Goal: Navigation & Orientation: Find specific page/section

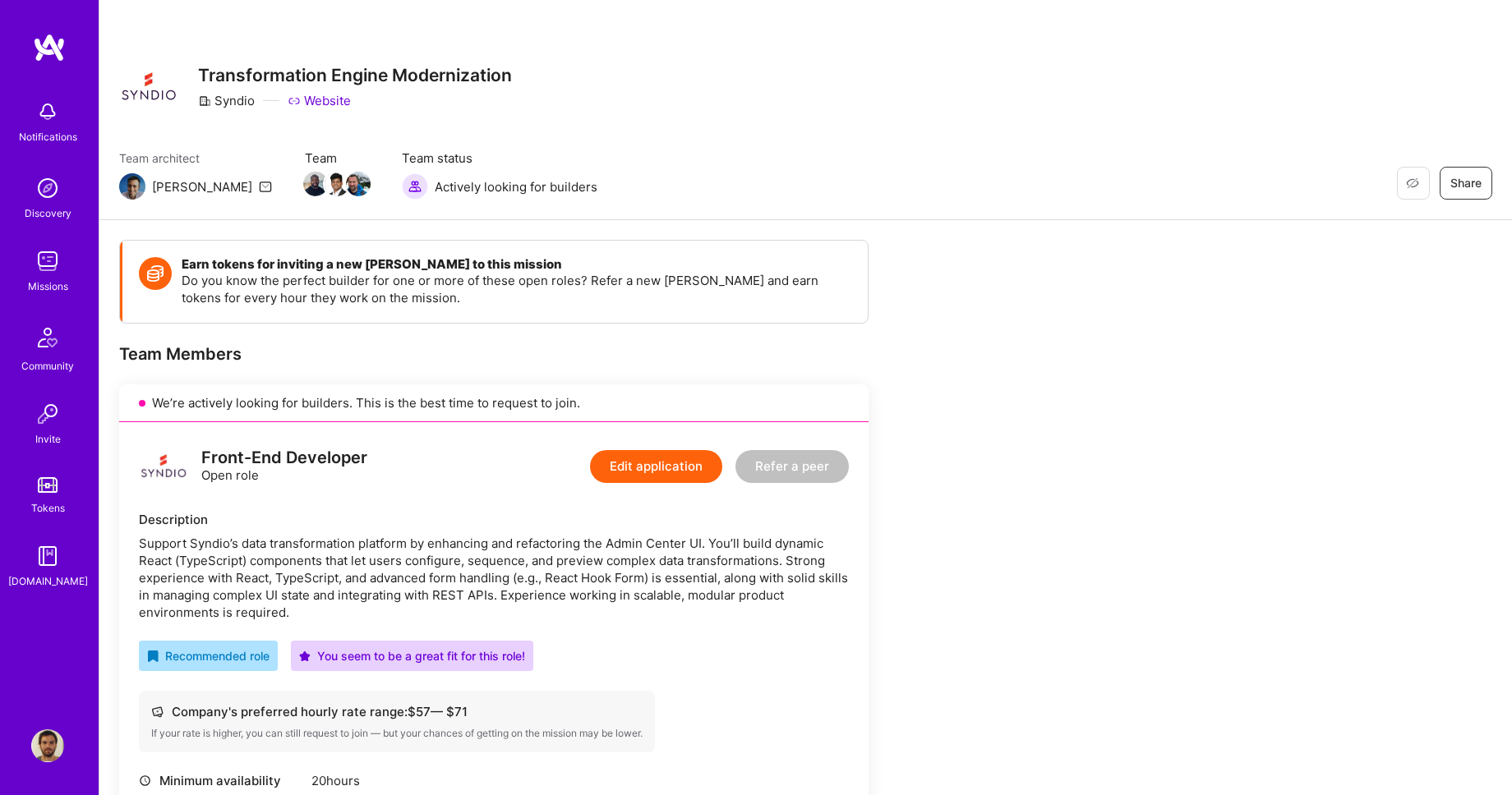
click at [47, 266] on img at bounding box center [48, 260] width 33 height 33
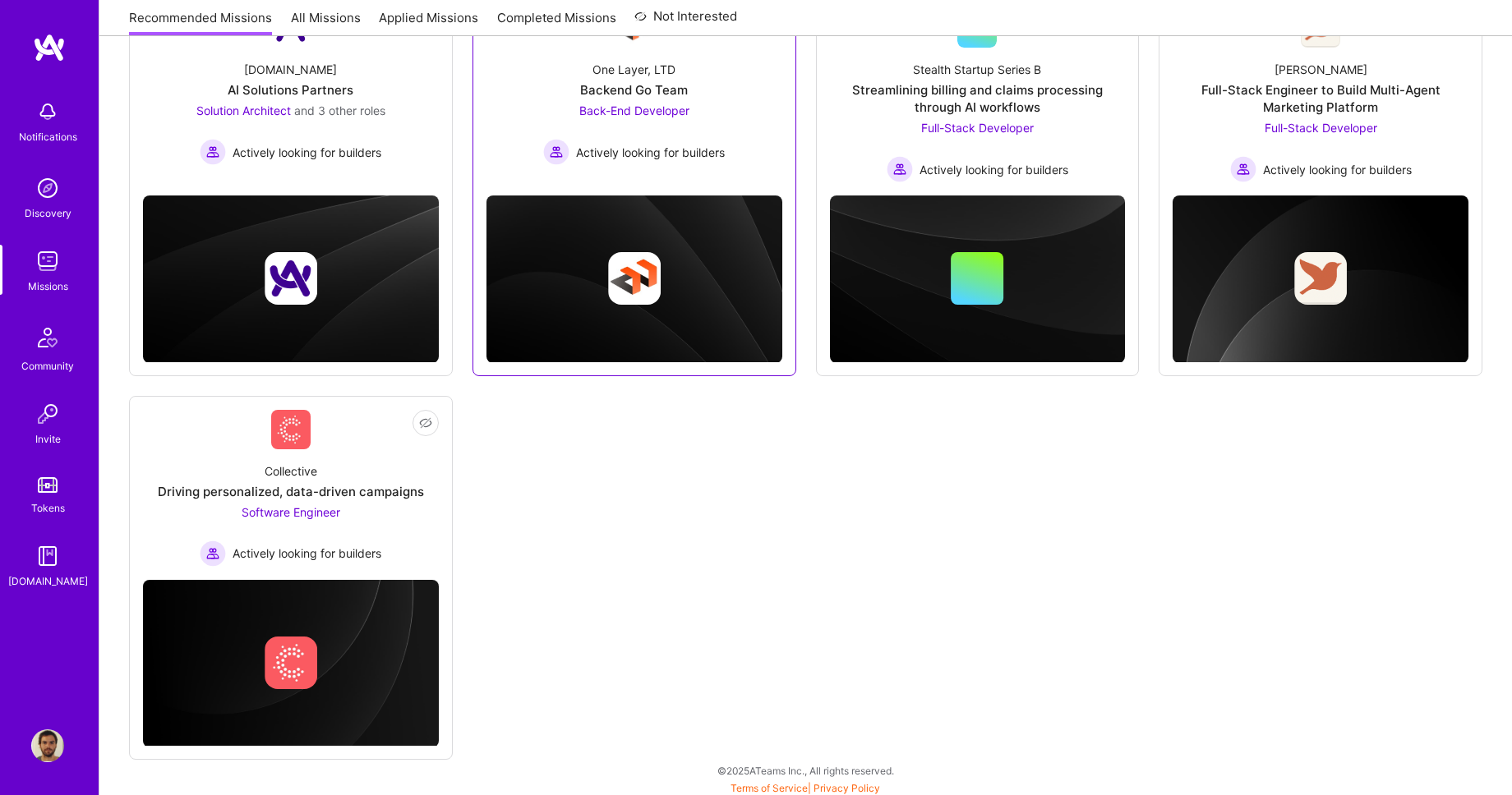
scroll to position [287, 0]
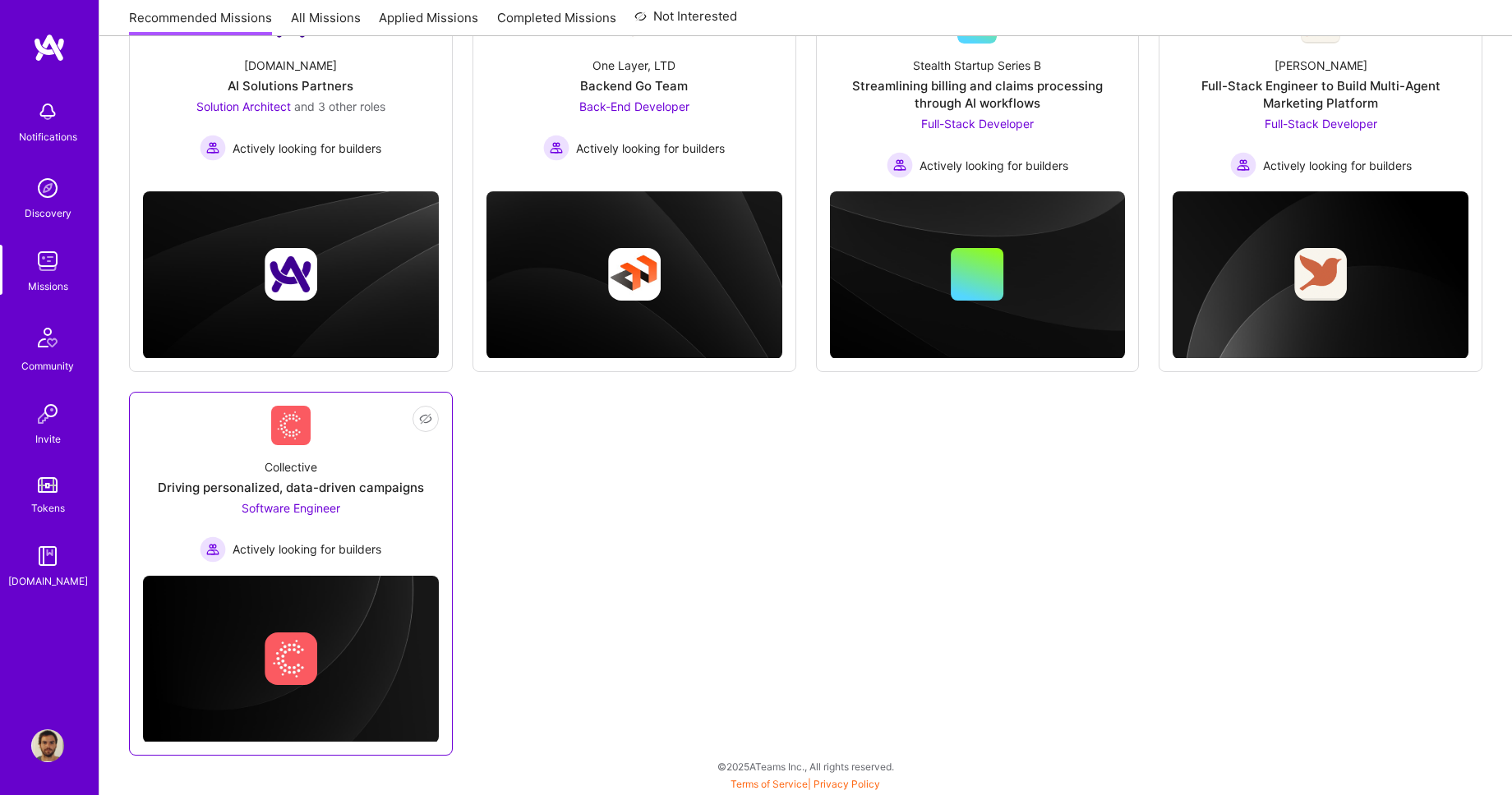
click at [355, 508] on div "Software Engineer Actively looking for builders" at bounding box center [290, 532] width 181 height 63
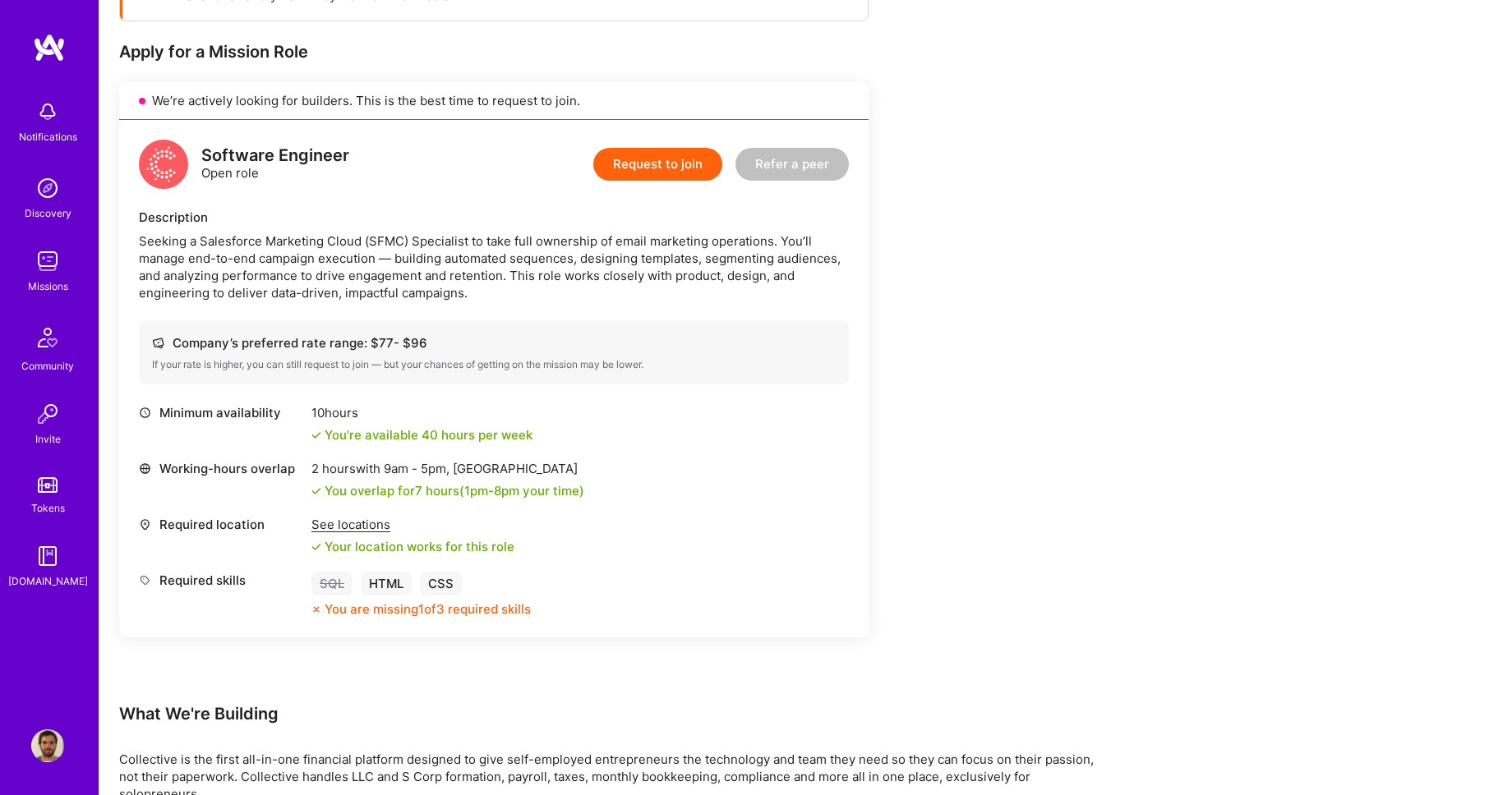
scroll to position [259, 0]
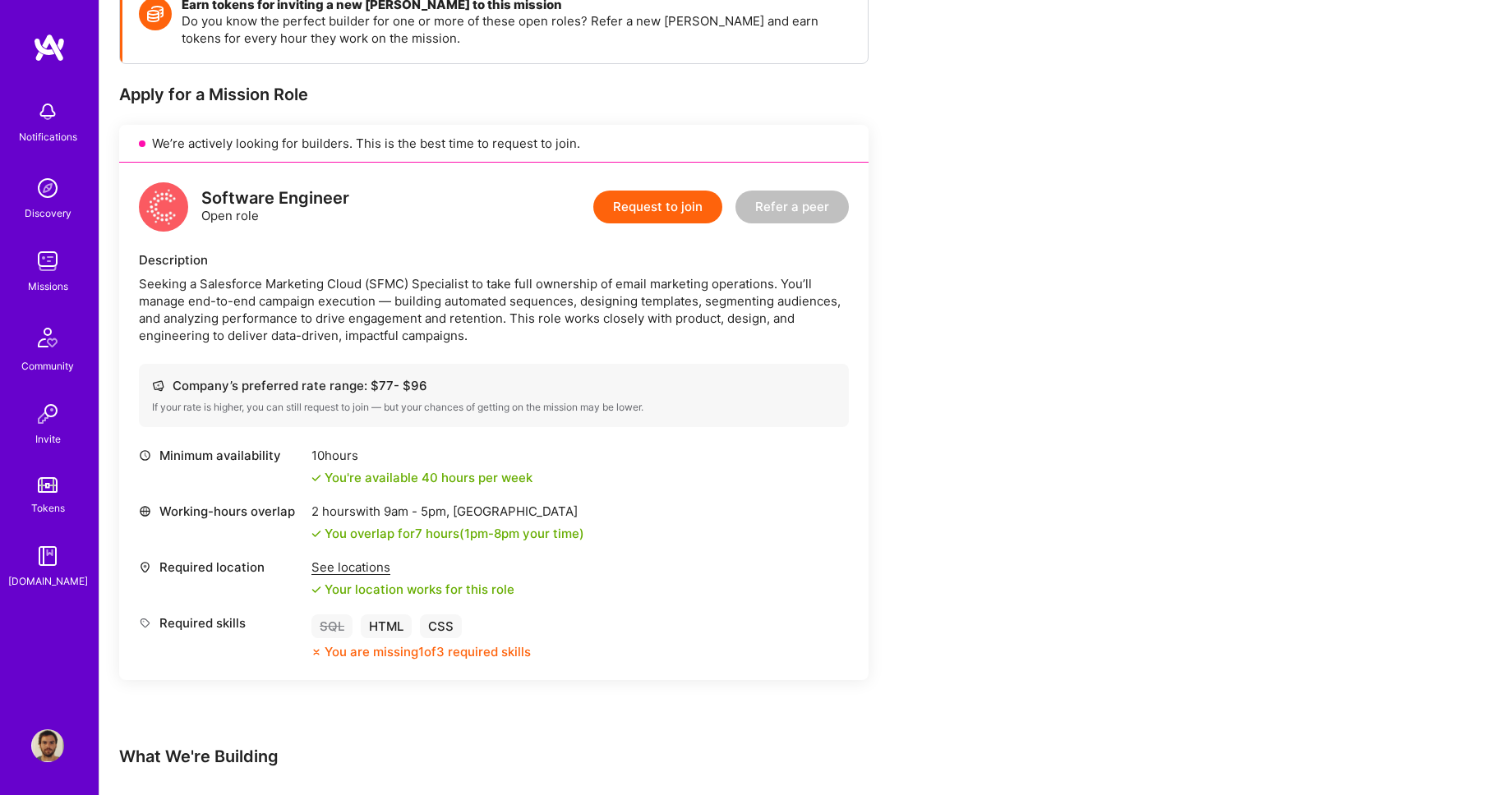
click at [42, 40] on img at bounding box center [49, 48] width 33 height 30
